Goal: Information Seeking & Learning: Learn about a topic

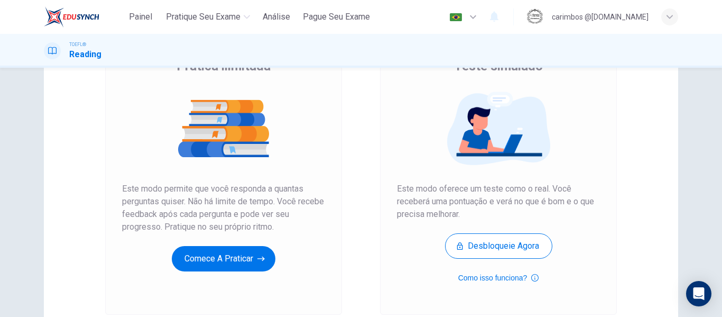
scroll to position [106, 0]
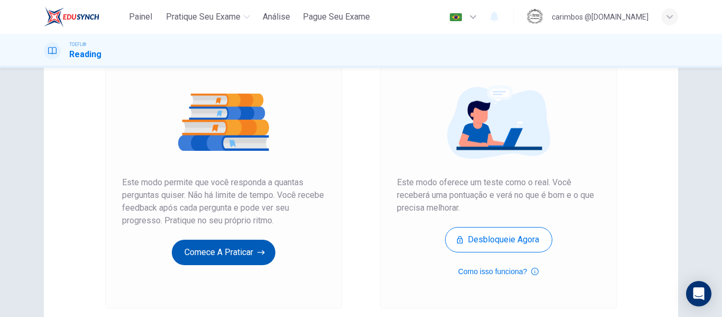
click at [257, 251] on icon "button" at bounding box center [260, 252] width 7 height 11
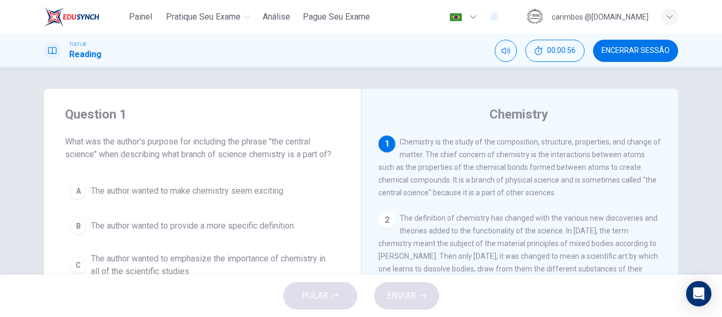
scroll to position [53, 0]
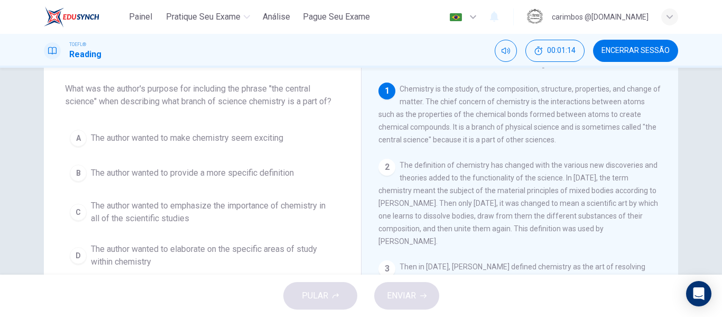
click at [144, 207] on span "The author wanted to emphasize the importance of chemistry in all of the scient…" at bounding box center [213, 211] width 244 height 25
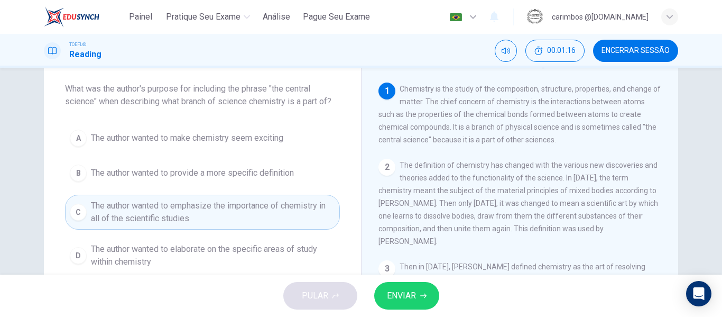
click at [427, 302] on button "ENVIAR" at bounding box center [406, 295] width 65 height 27
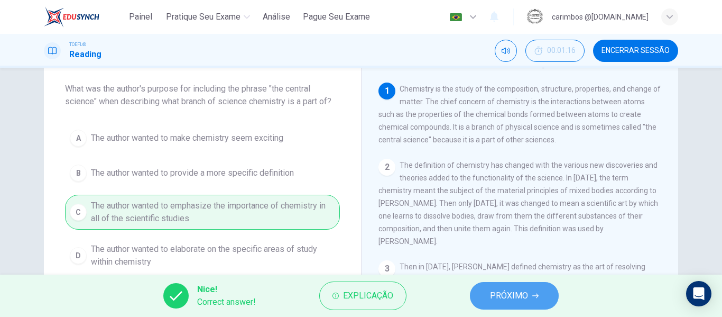
click at [523, 294] on span "PRÓXIMO" at bounding box center [509, 295] width 38 height 15
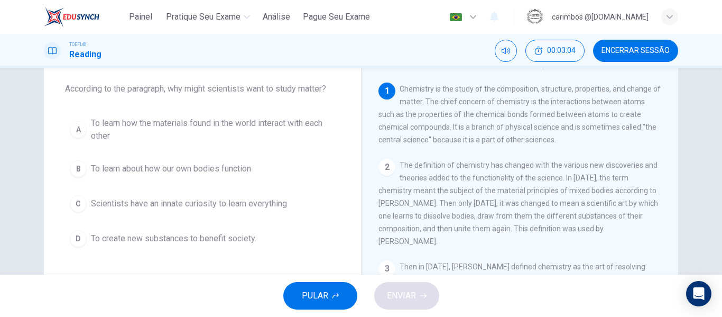
click at [150, 202] on span "Scientists have an innate curiosity to learn everything" at bounding box center [189, 203] width 196 height 13
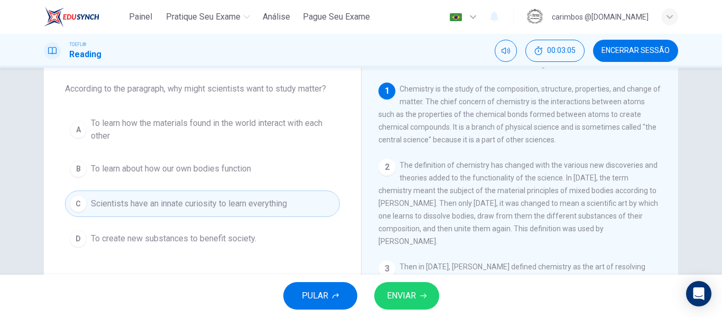
click at [418, 295] on button "ENVIAR" at bounding box center [406, 295] width 65 height 27
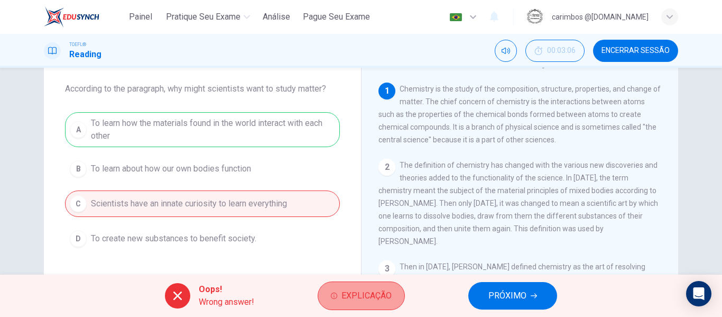
click at [372, 295] on span "Explicação" at bounding box center [367, 295] width 50 height 15
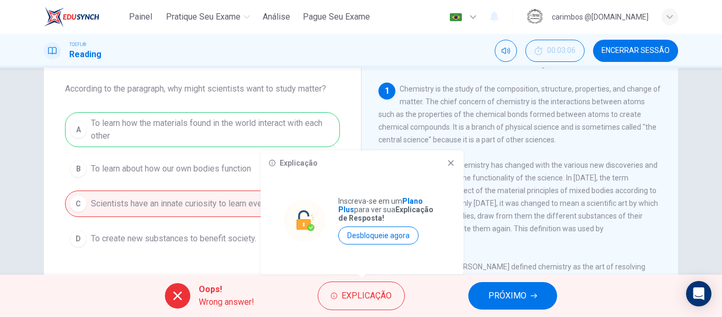
click at [451, 163] on icon at bounding box center [451, 163] width 6 height 6
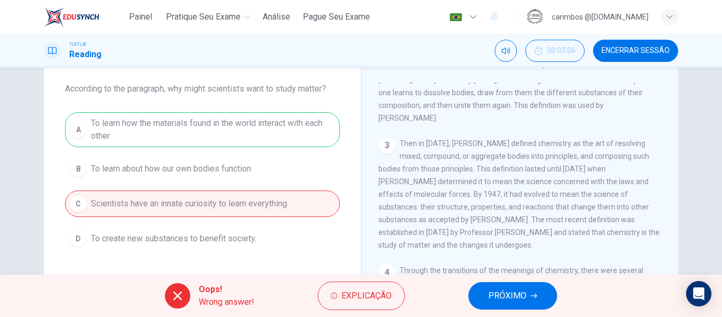
scroll to position [159, 0]
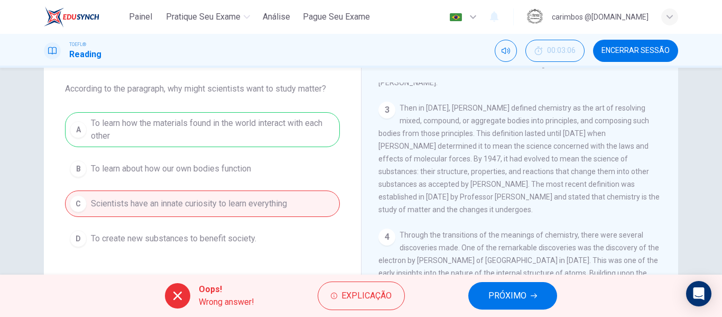
click at [531, 298] on icon "button" at bounding box center [534, 295] width 6 height 6
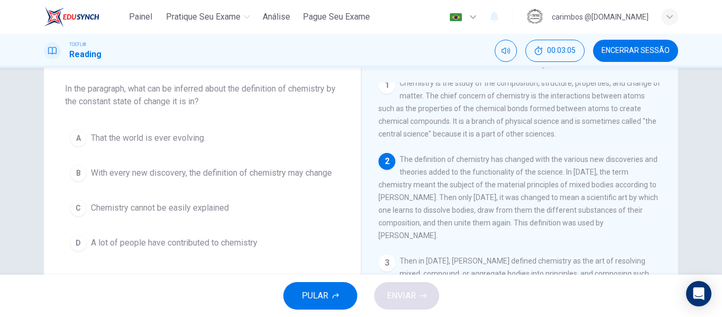
scroll to position [0, 0]
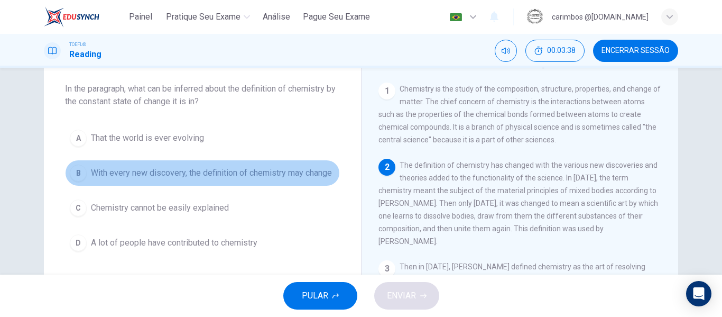
click at [214, 176] on span "With every new discovery, the definition of chemistry may change" at bounding box center [211, 173] width 241 height 13
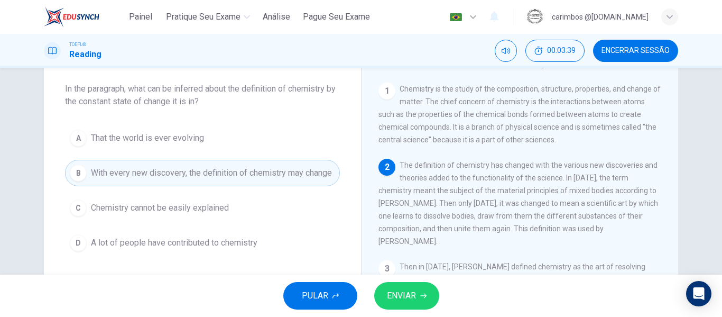
click at [402, 292] on span "ENVIAR" at bounding box center [401, 295] width 29 height 15
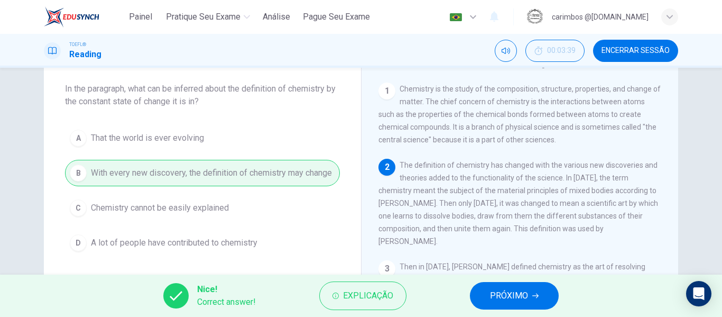
click at [536, 292] on button "PRÓXIMO" at bounding box center [514, 295] width 89 height 27
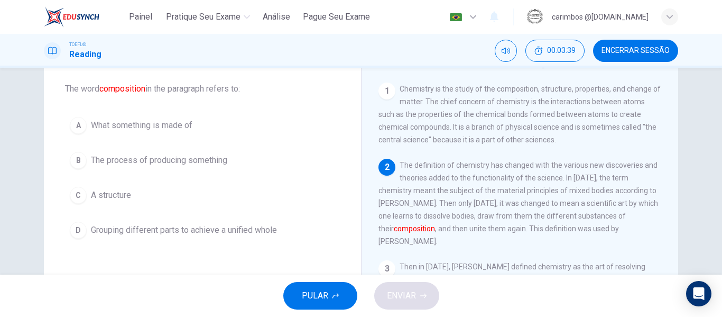
scroll to position [79, 0]
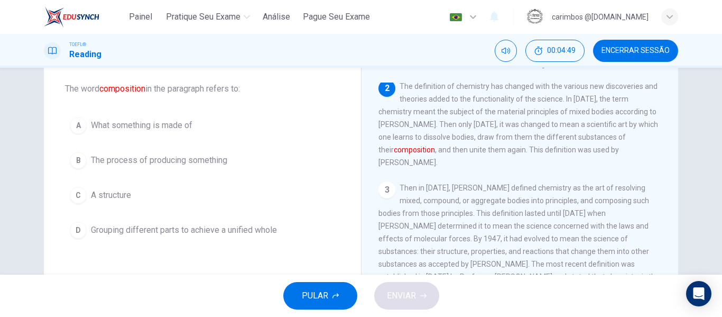
click at [100, 197] on span "A structure" at bounding box center [111, 195] width 40 height 13
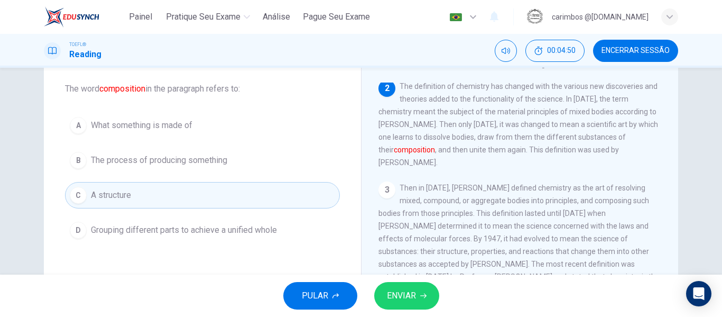
click at [414, 299] on span "ENVIAR" at bounding box center [401, 295] width 29 height 15
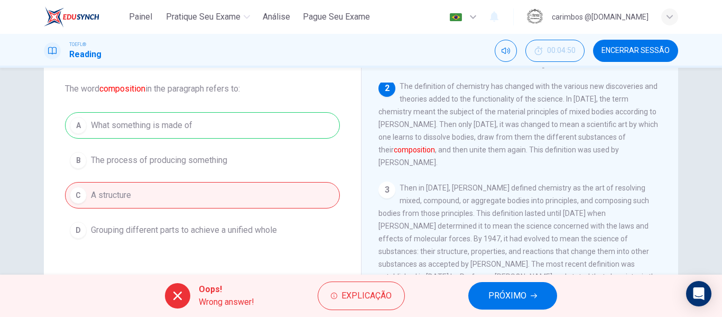
click at [494, 295] on span "PRÓXIMO" at bounding box center [507, 295] width 38 height 15
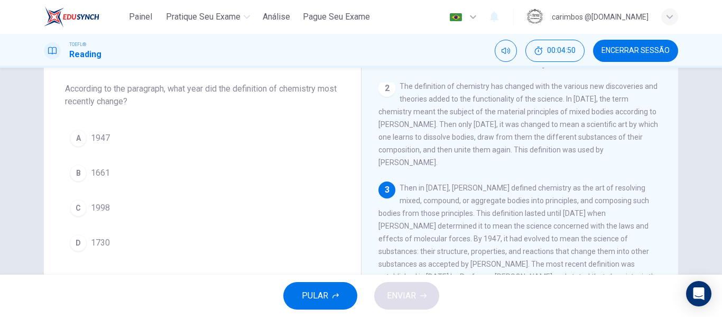
scroll to position [105, 0]
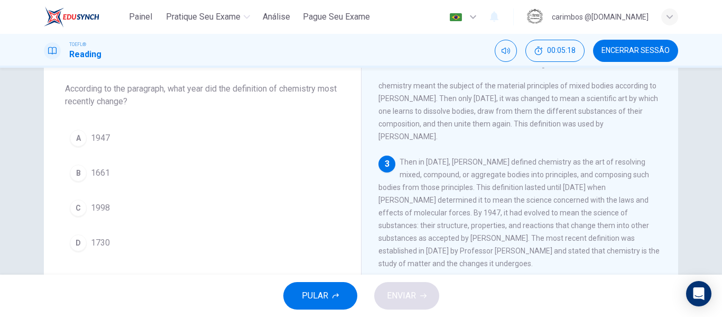
click at [100, 213] on span "1998" at bounding box center [100, 207] width 19 height 13
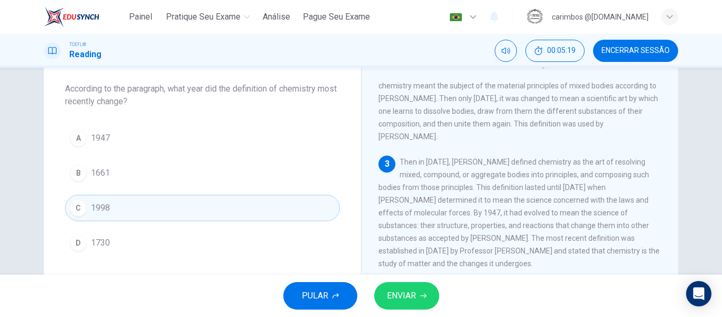
click at [403, 291] on span "ENVIAR" at bounding box center [401, 295] width 29 height 15
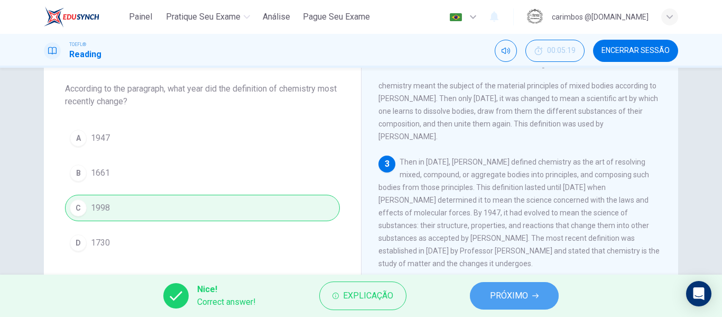
click at [532, 290] on button "PRÓXIMO" at bounding box center [514, 295] width 89 height 27
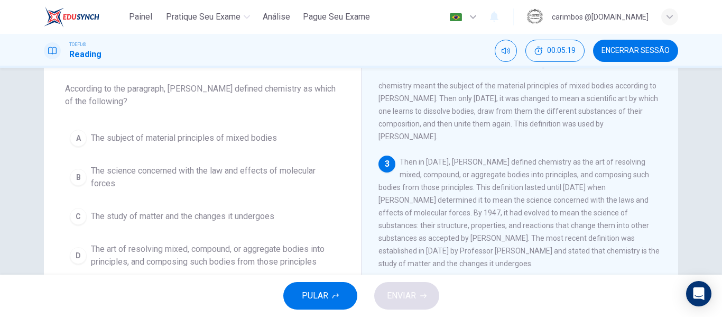
scroll to position [184, 0]
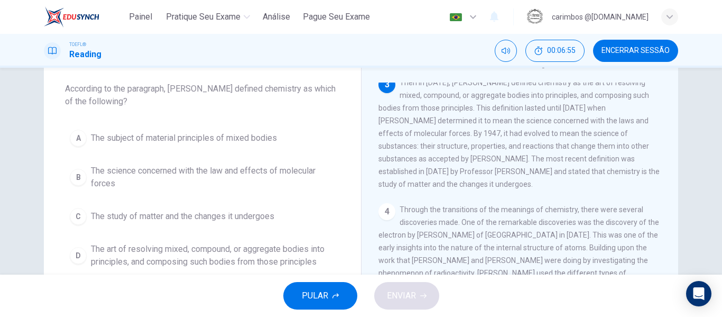
click at [170, 254] on span "The art of resolving mixed, compound, or aggregate bodies into principles, and …" at bounding box center [213, 255] width 244 height 25
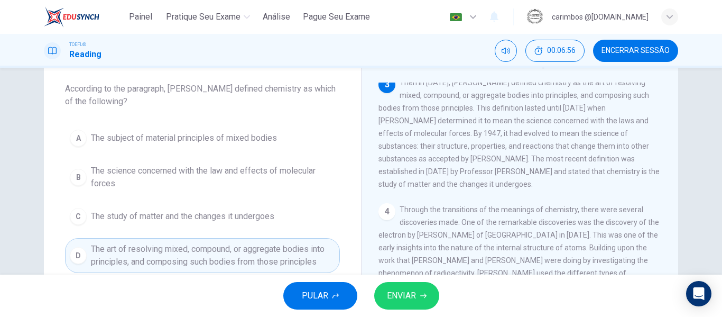
click at [419, 294] on button "ENVIAR" at bounding box center [406, 295] width 65 height 27
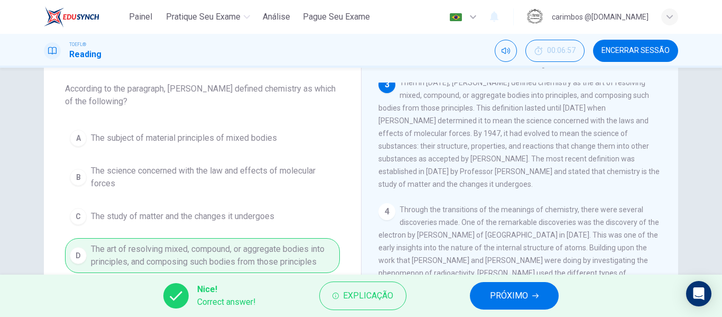
click at [514, 290] on span "PRÓXIMO" at bounding box center [509, 295] width 38 height 15
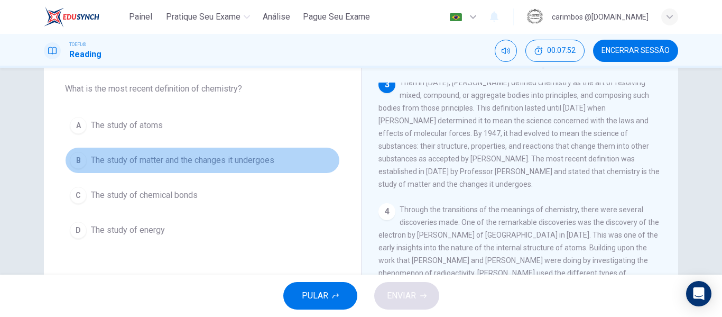
click at [167, 157] on span "The study of matter and the changes it undergoes" at bounding box center [182, 160] width 183 height 13
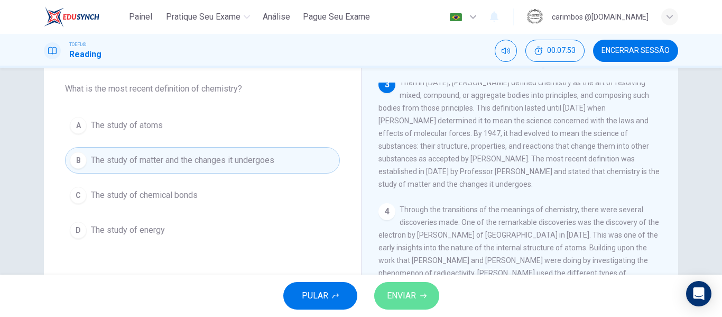
click at [421, 296] on icon "button" at bounding box center [423, 295] width 6 height 6
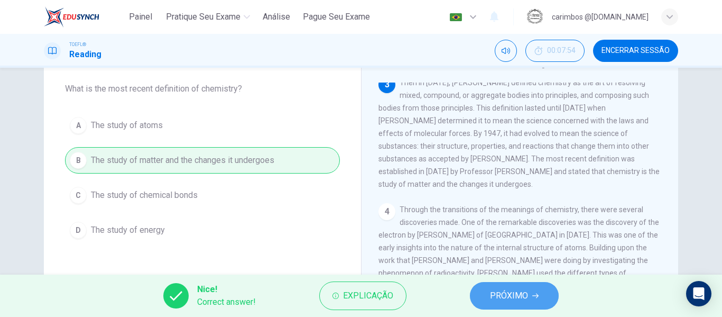
click at [518, 292] on span "PRÓXIMO" at bounding box center [509, 295] width 38 height 15
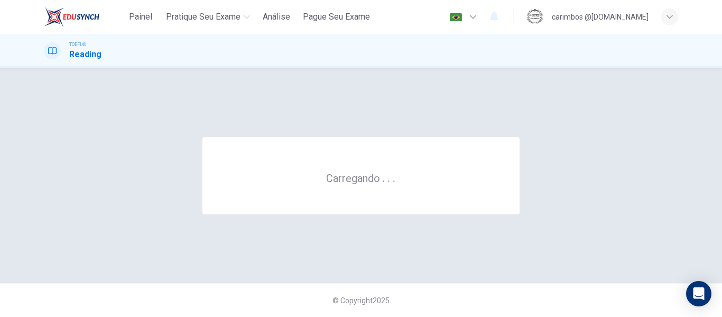
scroll to position [0, 0]
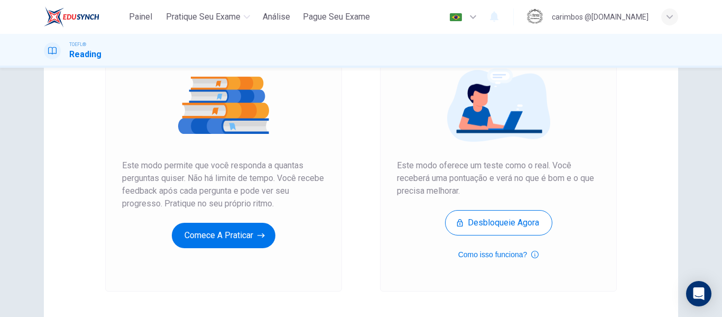
scroll to position [159, 0]
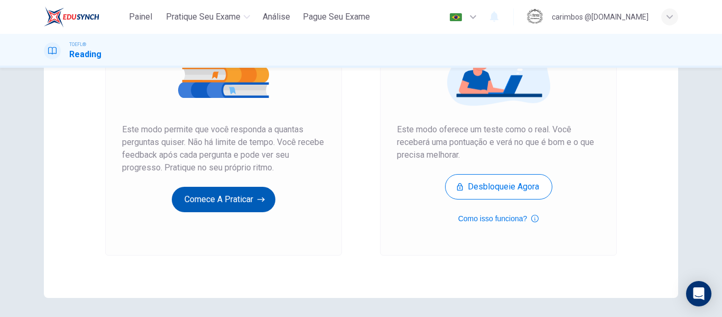
click at [239, 210] on button "Comece a praticar" at bounding box center [224, 199] width 104 height 25
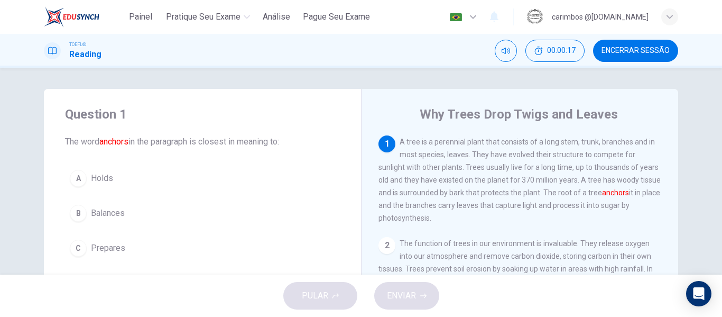
scroll to position [53, 0]
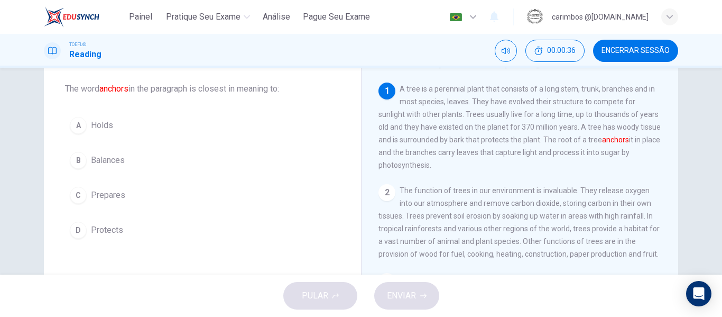
click at [101, 152] on button "B Balances" at bounding box center [202, 160] width 275 height 26
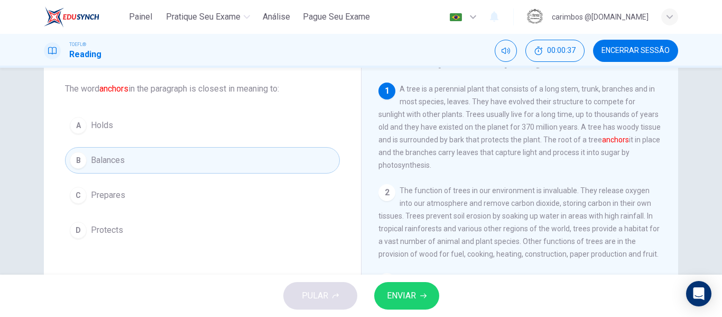
click at [394, 291] on span "ENVIAR" at bounding box center [401, 295] width 29 height 15
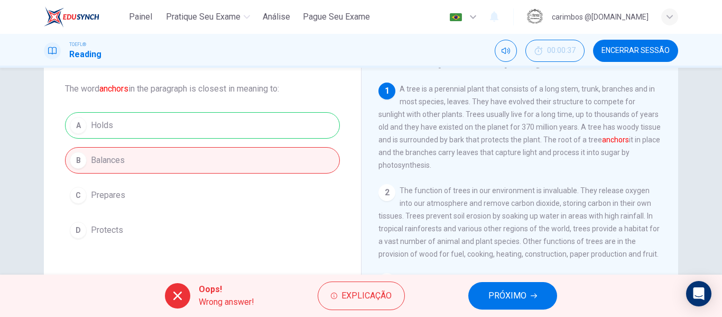
click at [500, 303] on button "PRÓXIMO" at bounding box center [512, 295] width 89 height 27
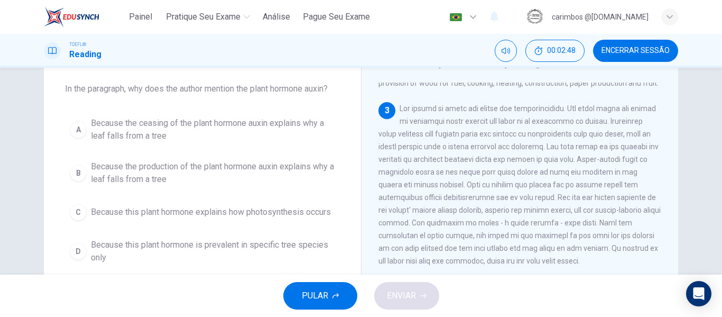
scroll to position [224, 0]
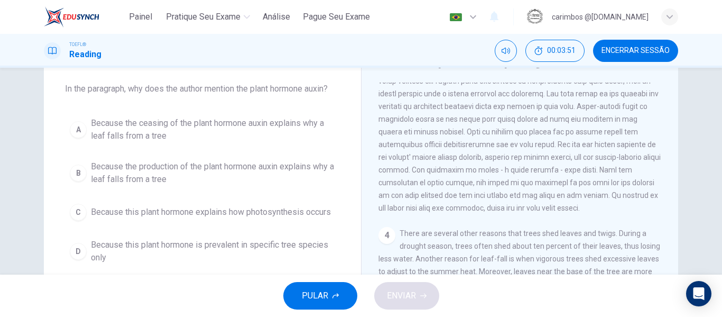
click at [312, 125] on span "Because the ceasing of the plant hormone auxin explains why a leaf falls from a…" at bounding box center [213, 129] width 244 height 25
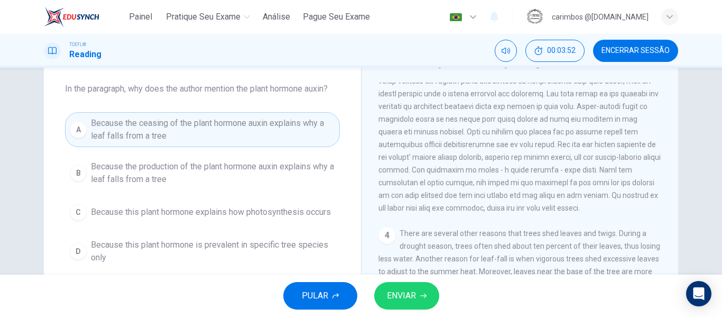
click at [411, 301] on span "ENVIAR" at bounding box center [401, 295] width 29 height 15
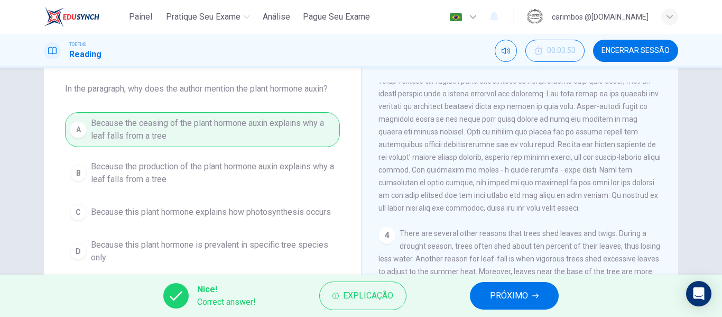
click at [533, 294] on icon "button" at bounding box center [535, 295] width 6 height 6
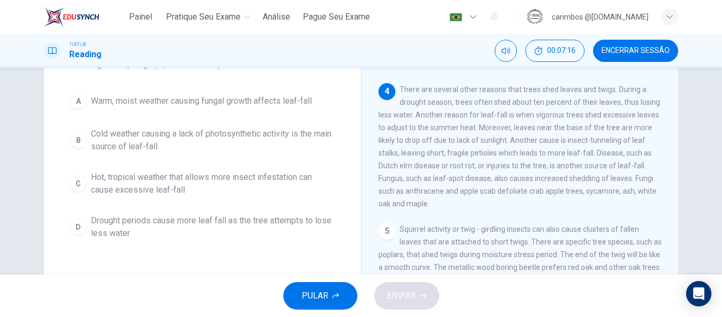
scroll to position [53, 0]
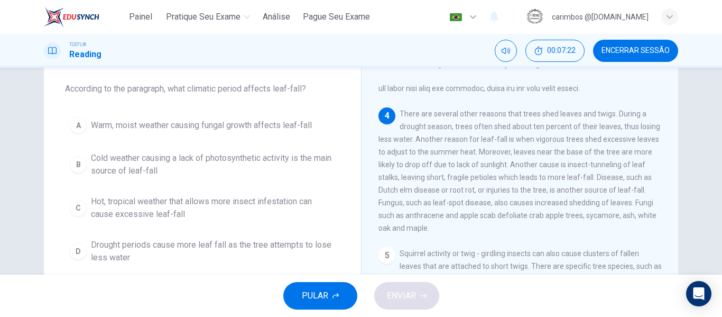
click at [146, 245] on span "Drought periods cause more leaf fall as the tree attempts to lose less water" at bounding box center [213, 250] width 244 height 25
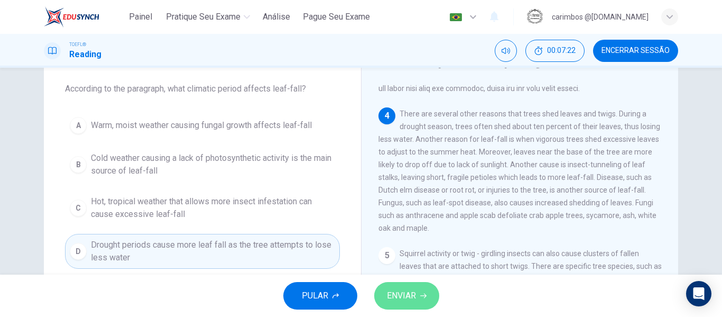
click at [395, 297] on span "ENVIAR" at bounding box center [401, 295] width 29 height 15
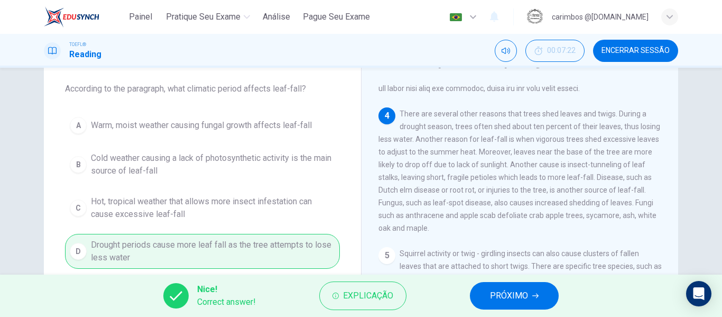
click at [530, 293] on button "PRÓXIMO" at bounding box center [514, 295] width 89 height 27
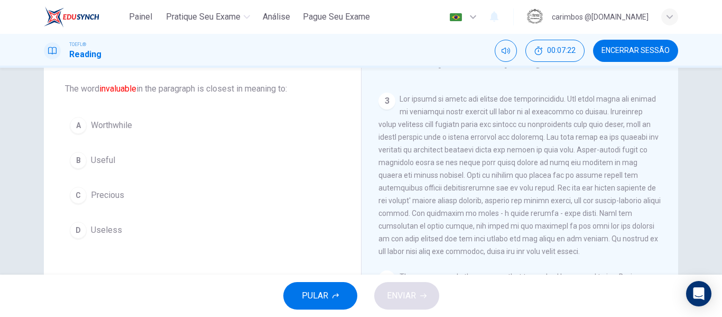
scroll to position [105, 0]
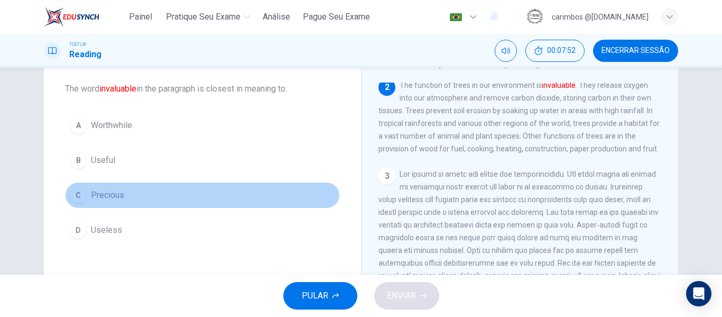
click at [109, 198] on span "Precious" at bounding box center [107, 195] width 33 height 13
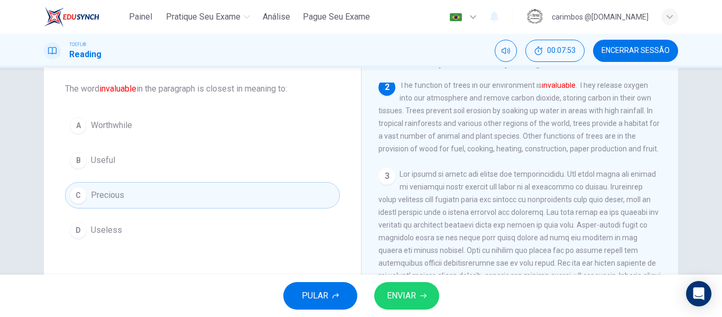
click at [408, 297] on span "ENVIAR" at bounding box center [401, 295] width 29 height 15
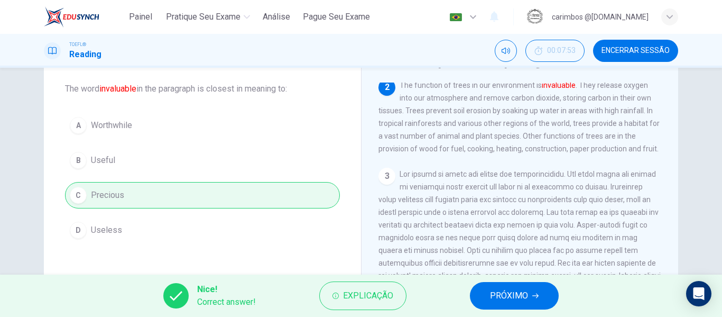
click at [534, 299] on button "PRÓXIMO" at bounding box center [514, 295] width 89 height 27
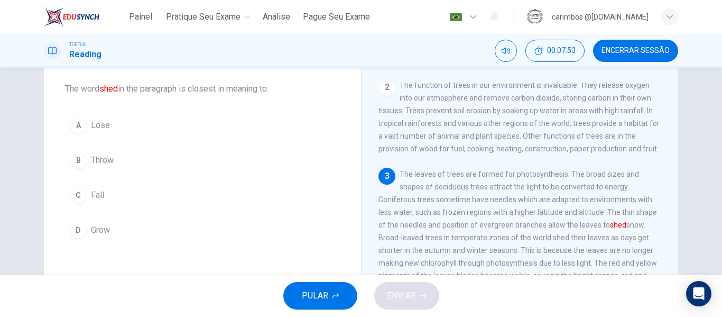
scroll to position [171, 0]
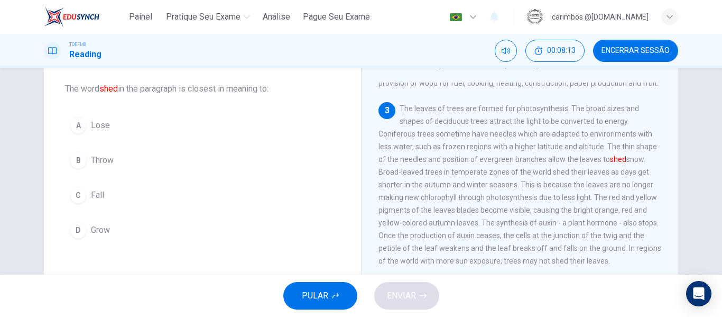
click at [599, 156] on span "The leaves of trees are formed for photosynthesis. The broad sizes and shapes o…" at bounding box center [520, 184] width 283 height 161
click at [105, 225] on span "Grow" at bounding box center [100, 230] width 19 height 13
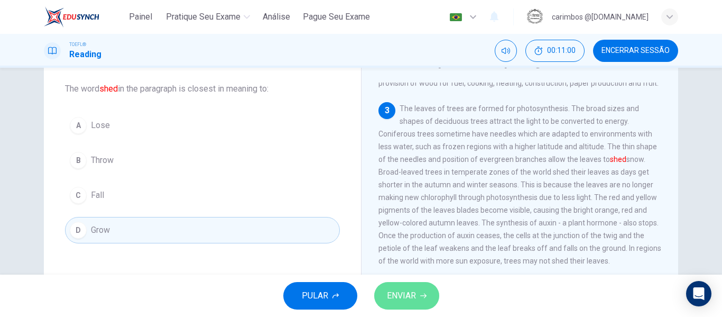
click at [432, 300] on button "ENVIAR" at bounding box center [406, 295] width 65 height 27
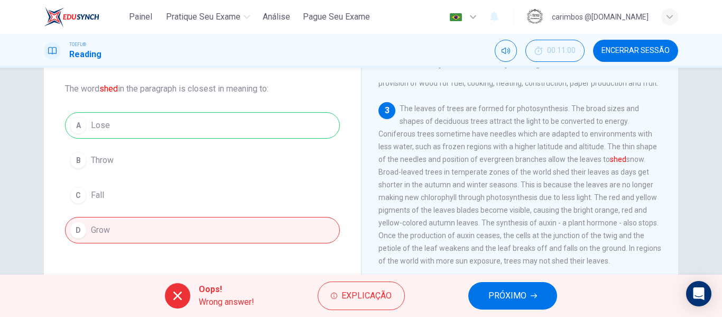
click at [476, 298] on button "PRÓXIMO" at bounding box center [512, 295] width 89 height 27
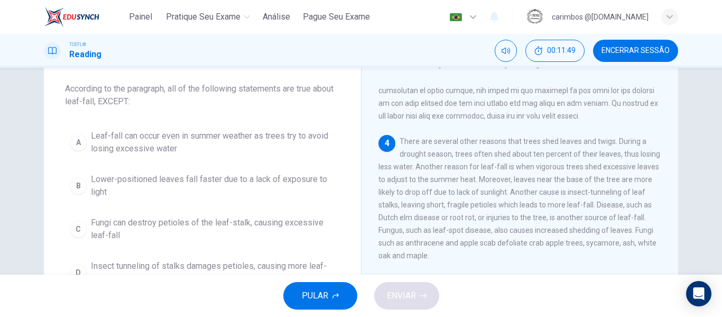
scroll to position [106, 0]
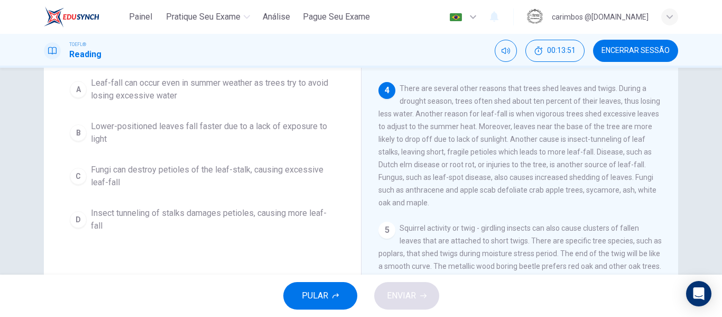
click at [137, 133] on span "Lower-positioned leaves fall faster due to a lack of exposure to light" at bounding box center [213, 132] width 244 height 25
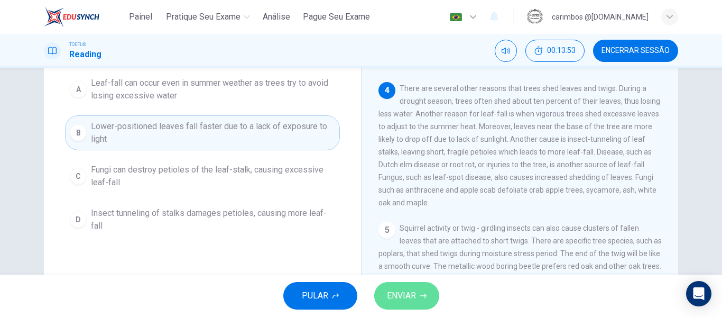
click at [422, 300] on button "ENVIAR" at bounding box center [406, 295] width 65 height 27
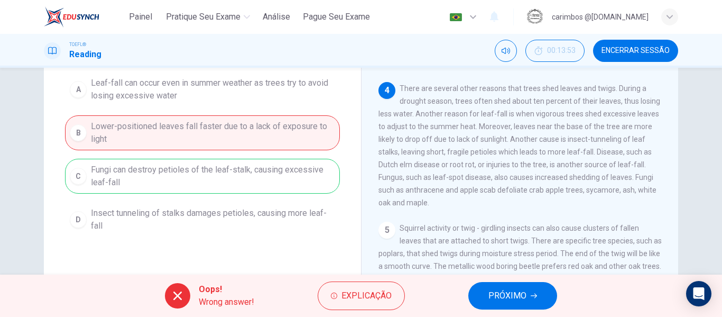
drag, startPoint x: 452, startPoint y: 169, endPoint x: 493, endPoint y: 166, distance: 40.8
click at [493, 166] on span "There are several other reasons that trees shed leaves and twigs. During a drou…" at bounding box center [520, 145] width 282 height 123
drag, startPoint x: 493, startPoint y: 166, endPoint x: 441, endPoint y: 171, distance: 52.1
click at [441, 171] on span "There are several other reasons that trees shed leaves and twigs. During a drou…" at bounding box center [520, 145] width 282 height 123
drag, startPoint x: 441, startPoint y: 169, endPoint x: 518, endPoint y: 161, distance: 77.1
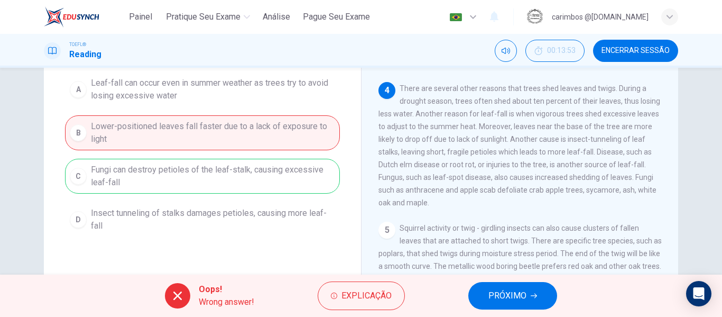
click at [518, 161] on div "4 There are several other reasons that trees shed leaves and twigs. During a dr…" at bounding box center [520, 145] width 283 height 127
click at [511, 291] on span "PRÓXIMO" at bounding box center [507, 295] width 38 height 15
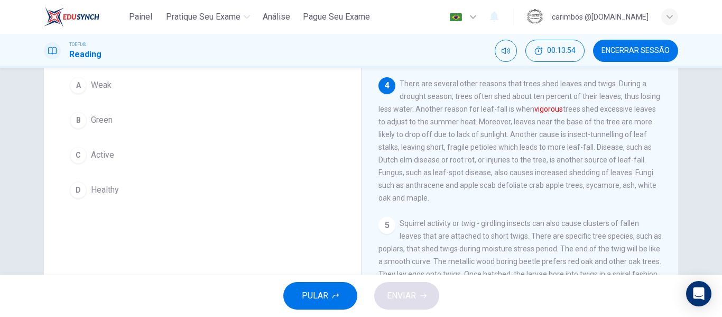
scroll to position [315, 0]
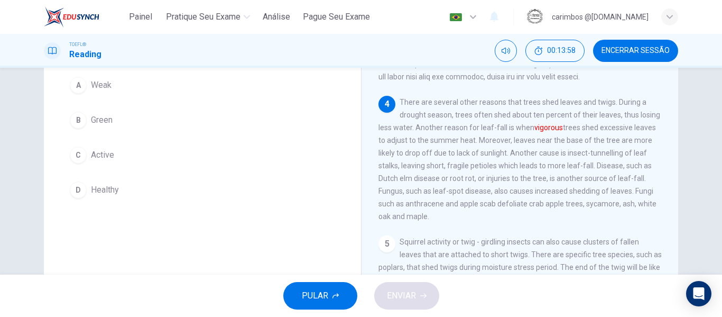
click at [96, 192] on span "Healthy" at bounding box center [105, 189] width 28 height 13
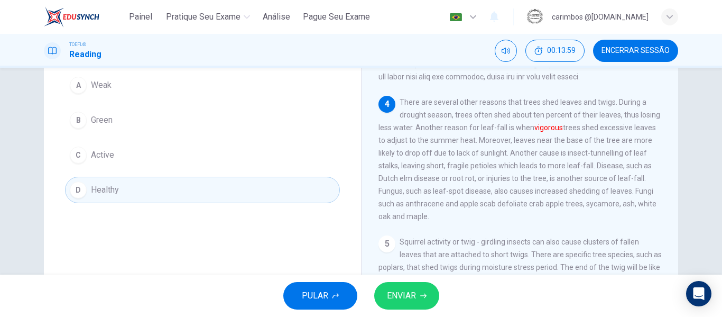
click at [406, 304] on button "ENVIAR" at bounding box center [406, 295] width 65 height 27
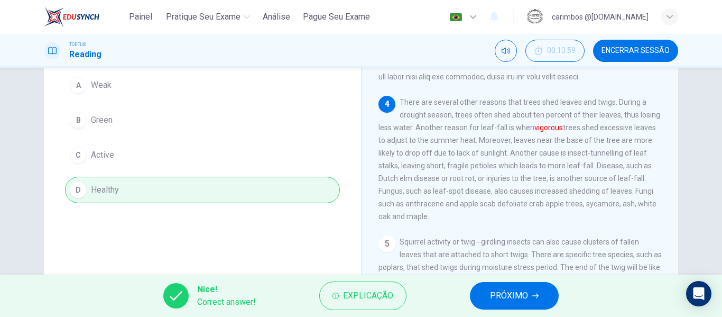
click at [505, 297] on span "PRÓXIMO" at bounding box center [509, 295] width 38 height 15
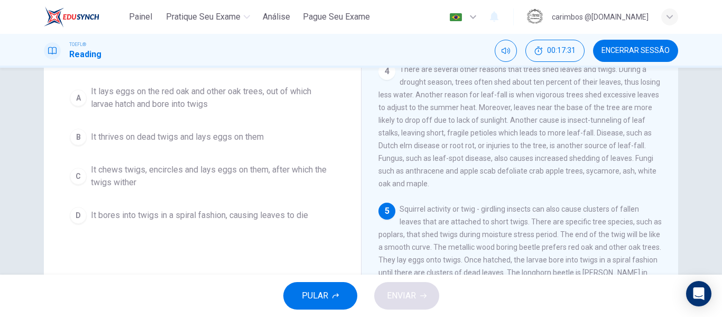
scroll to position [150, 0]
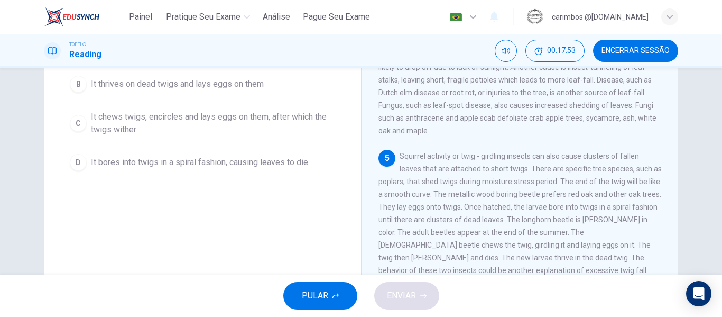
click at [98, 122] on span "It chews twigs, encircles and lays eggs on them, after which the twigs wither" at bounding box center [213, 122] width 244 height 25
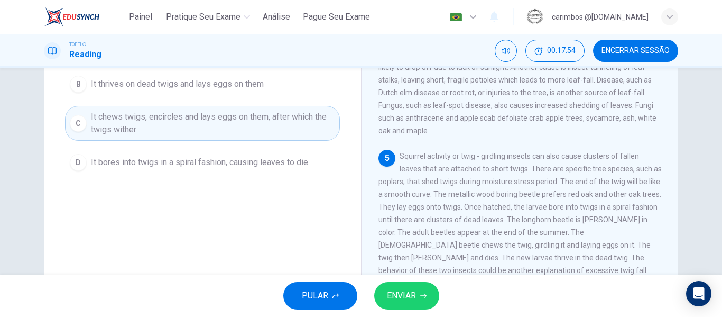
click at [396, 292] on span "ENVIAR" at bounding box center [401, 295] width 29 height 15
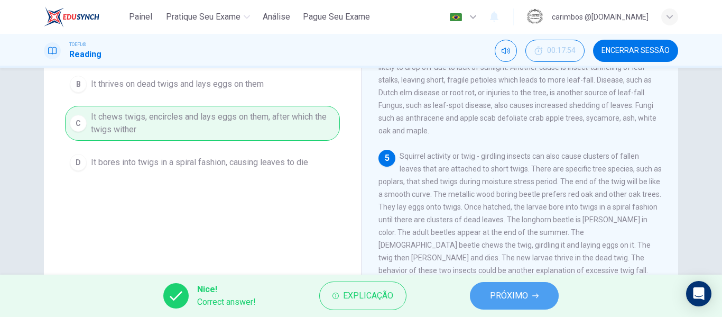
click at [530, 303] on button "PRÓXIMO" at bounding box center [514, 295] width 89 height 27
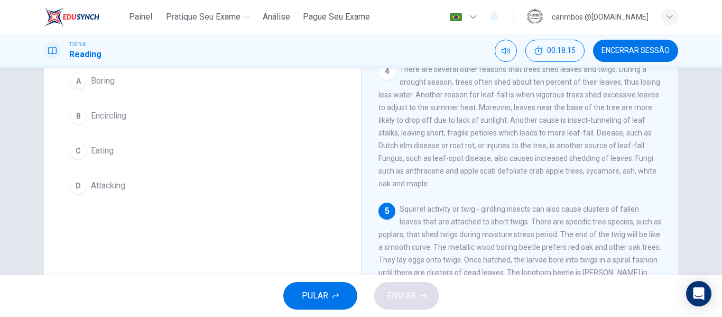
scroll to position [44, 0]
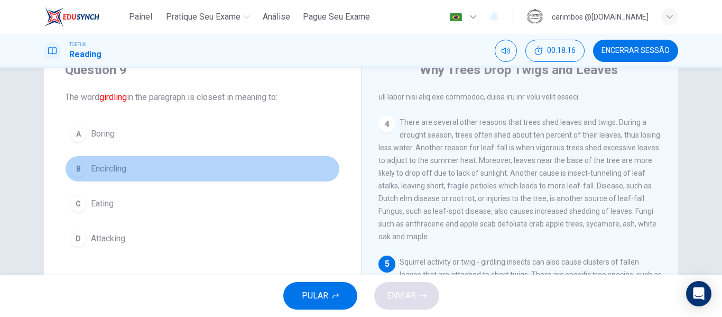
click at [104, 171] on span "Encircling" at bounding box center [108, 168] width 35 height 13
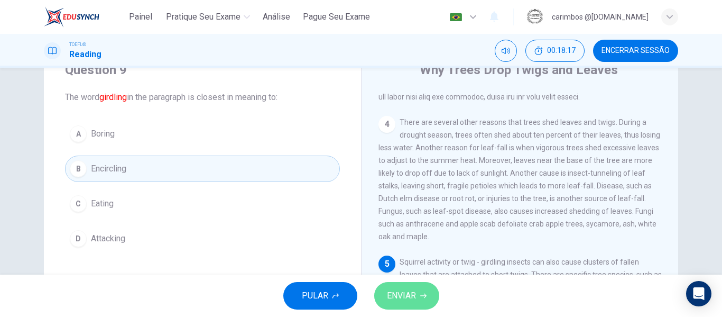
click at [405, 295] on span "ENVIAR" at bounding box center [401, 295] width 29 height 15
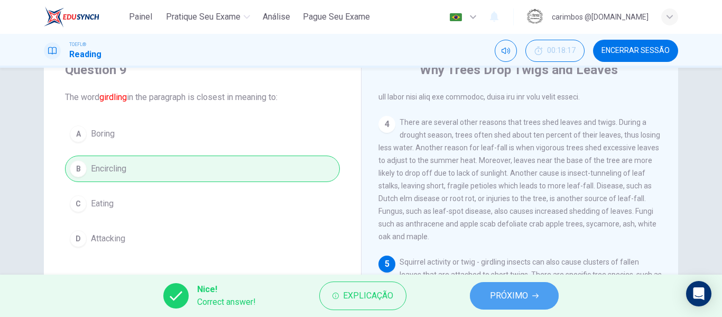
click at [527, 297] on span "PRÓXIMO" at bounding box center [509, 295] width 38 height 15
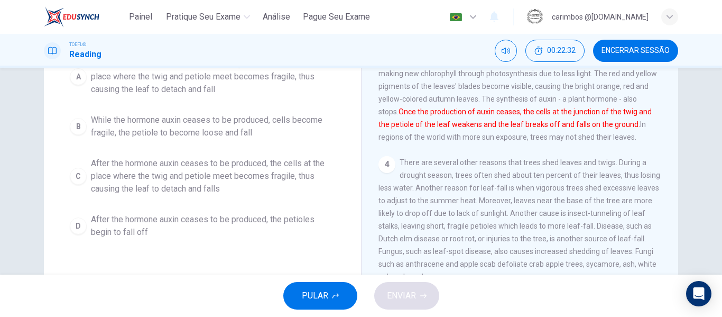
scroll to position [97, 0]
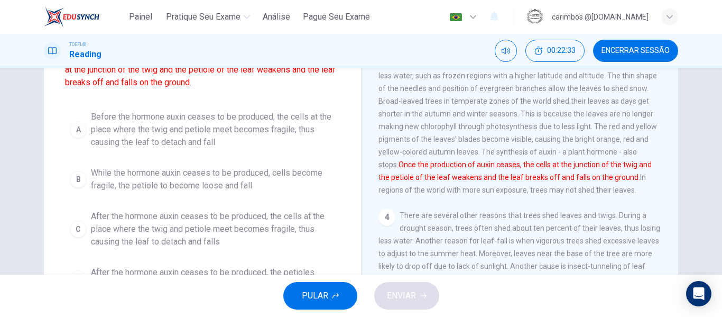
click at [216, 122] on span "Before the hormone auxin ceases to be produced, the cells at the place where th…" at bounding box center [213, 129] width 244 height 38
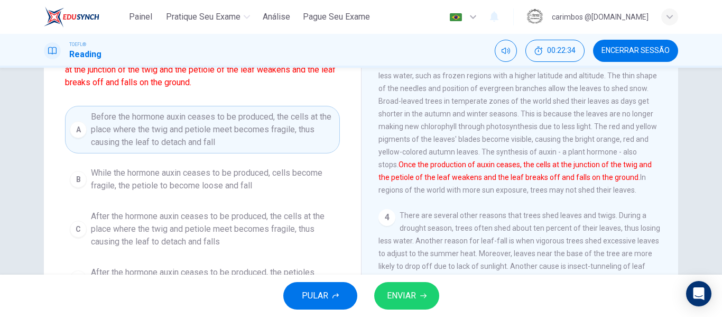
click at [428, 292] on button "ENVIAR" at bounding box center [406, 295] width 65 height 27
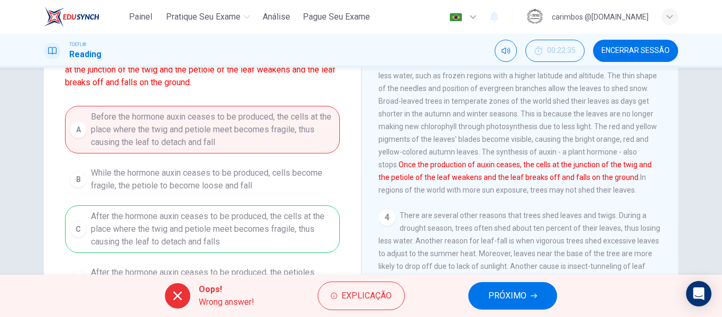
click at [489, 295] on span "PRÓXIMO" at bounding box center [507, 295] width 38 height 15
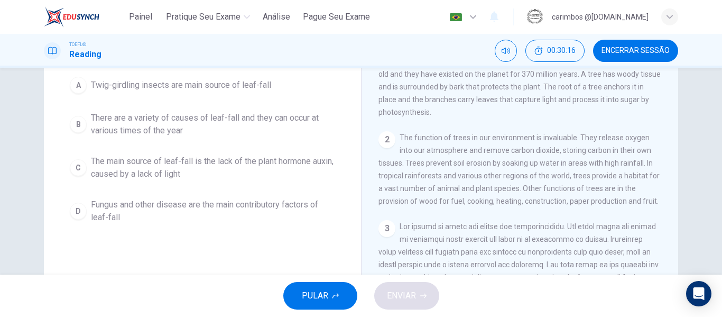
scroll to position [53, 0]
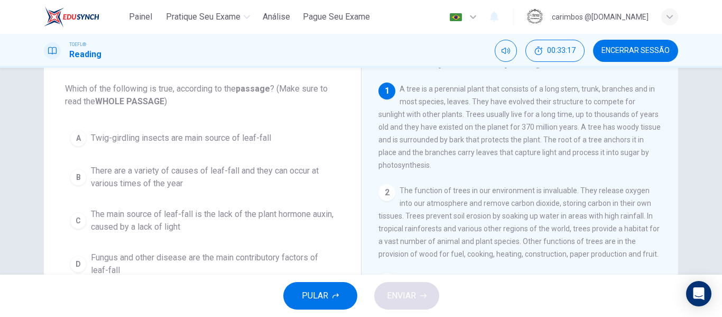
click at [225, 182] on span "There are a variety of causes of leaf-fall and they can occur at various times …" at bounding box center [213, 176] width 244 height 25
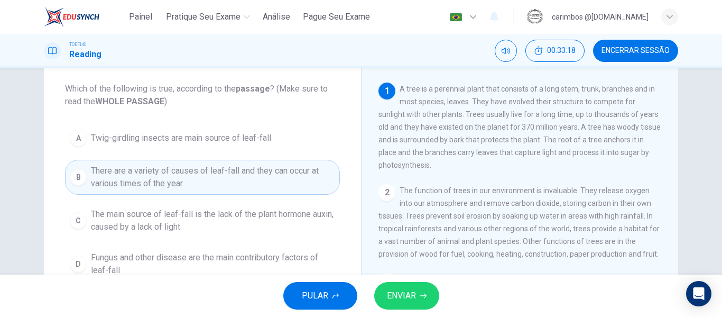
click at [416, 302] on button "ENVIAR" at bounding box center [406, 295] width 65 height 27
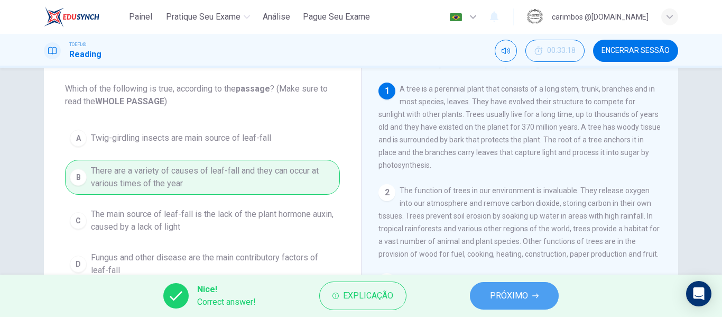
click at [545, 302] on button "PRÓXIMO" at bounding box center [514, 295] width 89 height 27
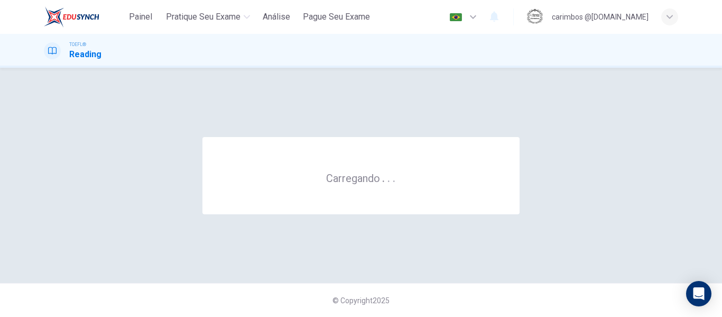
scroll to position [0, 0]
